Goal: Transaction & Acquisition: Book appointment/travel/reservation

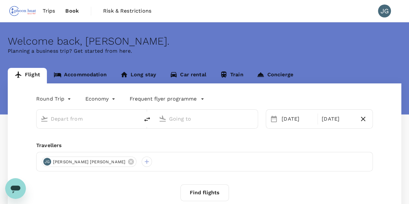
type input "Singapore Changi (SIN)"
type input "Dubai Intl (DXB)"
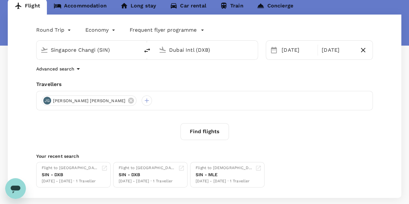
scroll to position [97, 0]
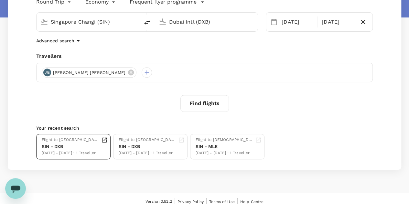
click at [70, 148] on div "SIN - DXB" at bounding box center [70, 146] width 57 height 7
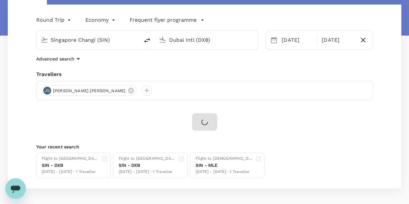
scroll to position [0, 0]
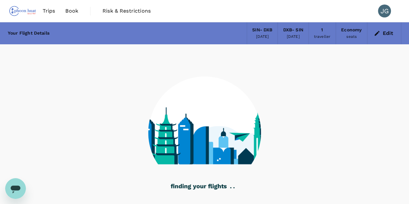
click at [77, 9] on span "Book" at bounding box center [71, 11] width 13 height 8
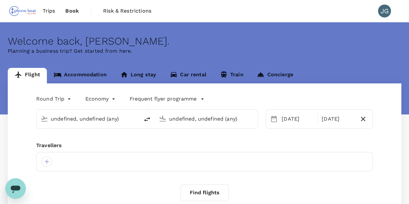
type input "Singapore Changi (SIN)"
type input "Dubai Intl (DXB)"
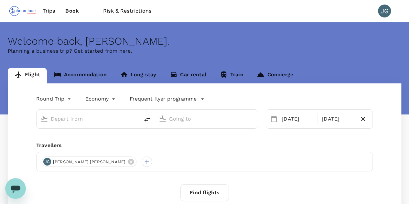
type input "Singapore Changi (SIN)"
type input "Dubai Intl (DXB)"
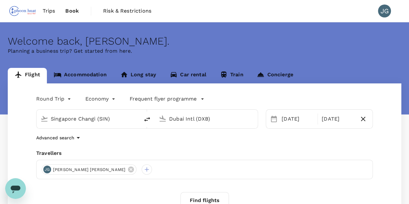
click at [50, 11] on span "Trips" at bounding box center [49, 11] width 13 height 8
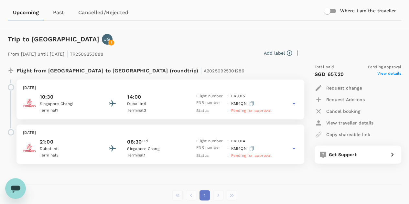
scroll to position [65, 0]
